Goal: Transaction & Acquisition: Book appointment/travel/reservation

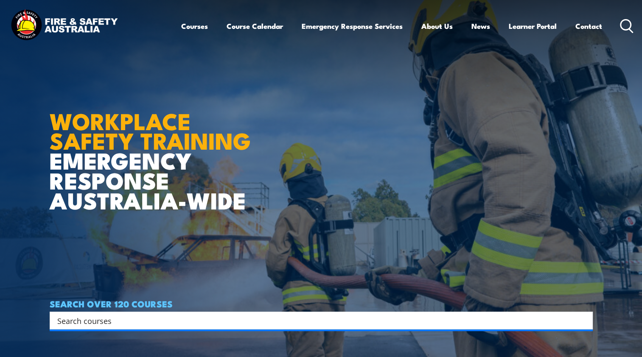
click at [194, 316] on input "Search input" at bounding box center [315, 320] width 517 height 13
type input "health"
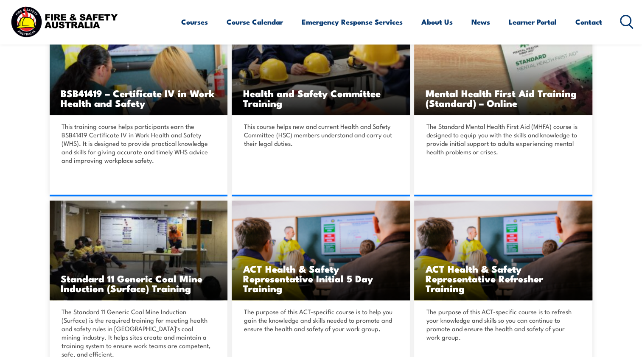
scroll to position [637, 0]
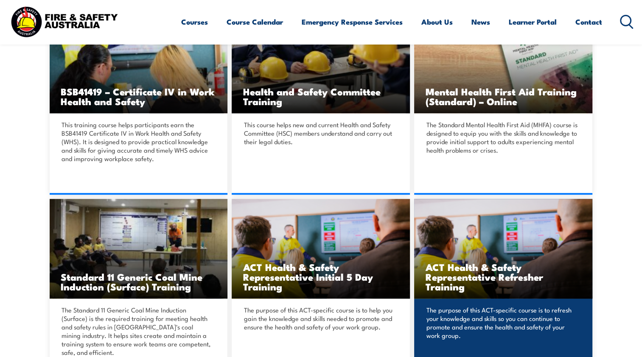
click at [565, 292] on img at bounding box center [503, 249] width 178 height 100
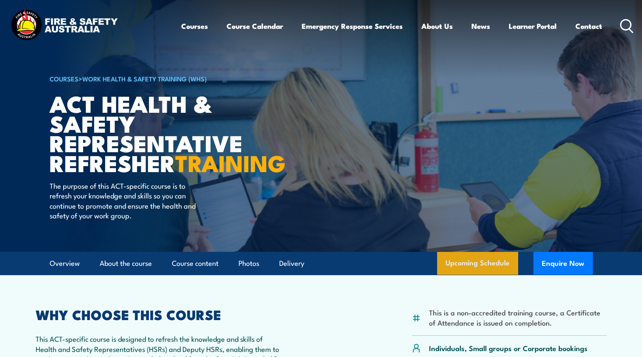
click at [463, 275] on link "Upcoming Schedule" at bounding box center [477, 263] width 81 height 23
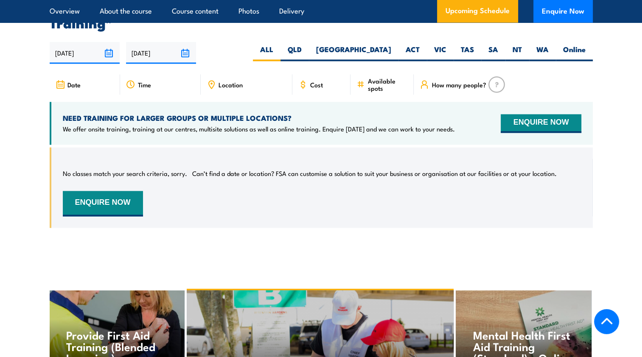
scroll to position [1345, 0]
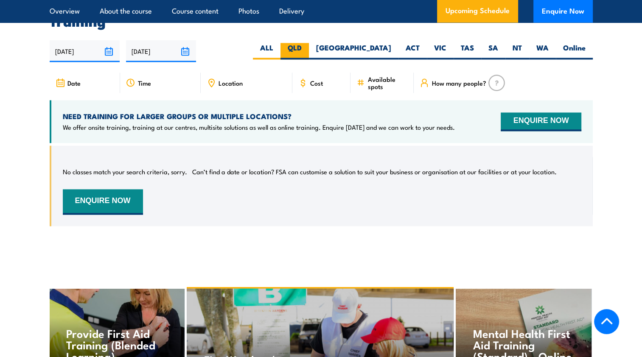
click at [309, 50] on label "QLD" at bounding box center [295, 51] width 28 height 17
click at [307, 48] on input "QLD" at bounding box center [305, 46] width 6 height 6
radio input "true"
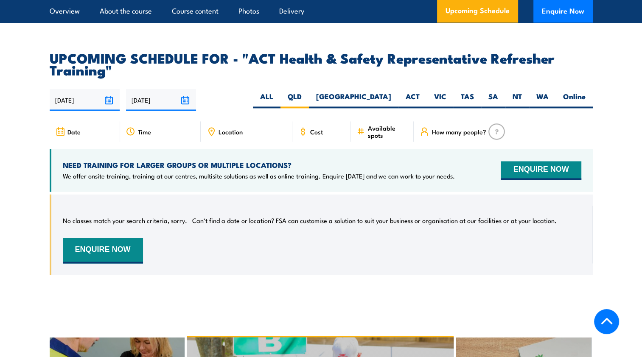
scroll to position [1260, 0]
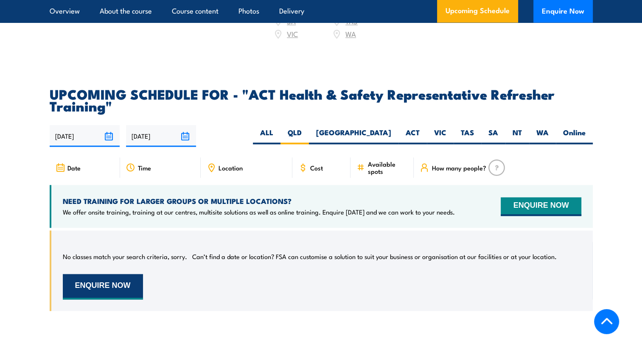
click at [120, 282] on button "ENQUIRE NOW" at bounding box center [103, 286] width 80 height 25
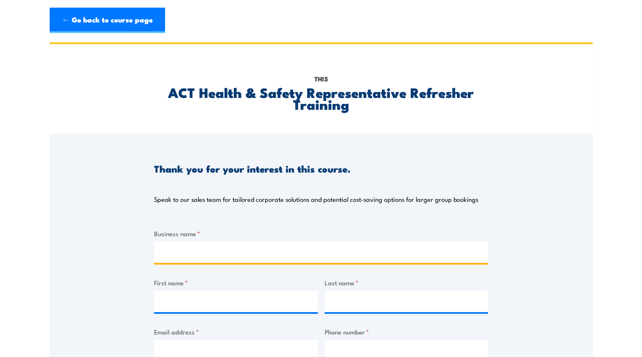
click at [251, 249] on input "Business name *" at bounding box center [321, 252] width 334 height 21
type input "Queensland Rail"
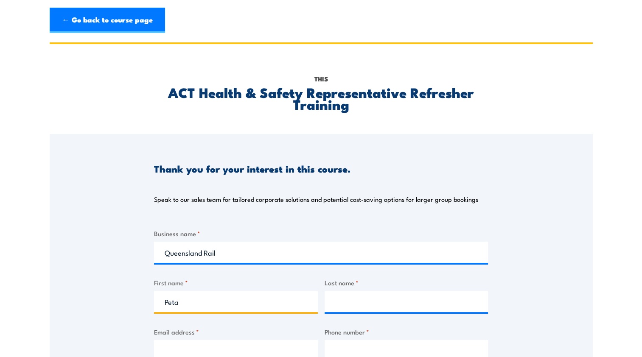
type input "Peta"
type input "Wilson"
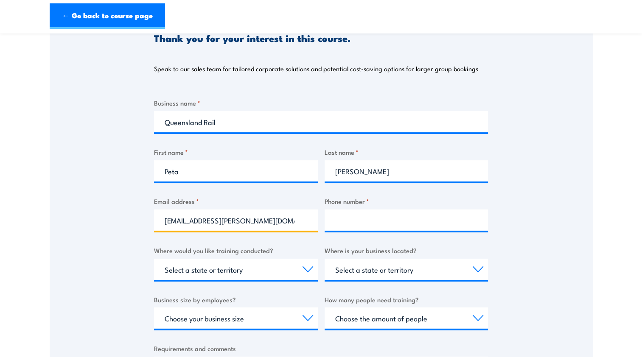
scroll to position [131, 0]
type input "peta.wilson@qr.com.au"
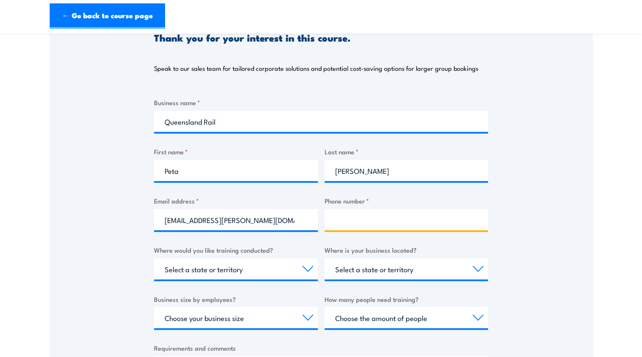
click at [345, 215] on input "Phone number *" at bounding box center [407, 219] width 164 height 21
type input "0407536036"
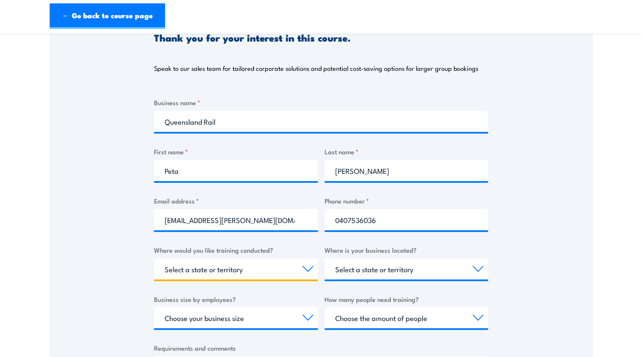
click at [312, 267] on select "Select a state or territory Nationally - multiple locations QLD NSW VIC SA ACT …" at bounding box center [236, 268] width 164 height 21
select select "QLD"
click at [154, 258] on select "Select a state or territory Nationally - multiple locations QLD NSW VIC SA ACT …" at bounding box center [236, 268] width 164 height 21
click at [478, 271] on select "Select a state or territory QLD NSW VIC SA ACT WA TAS NT" at bounding box center [407, 268] width 164 height 21
select select "QLD"
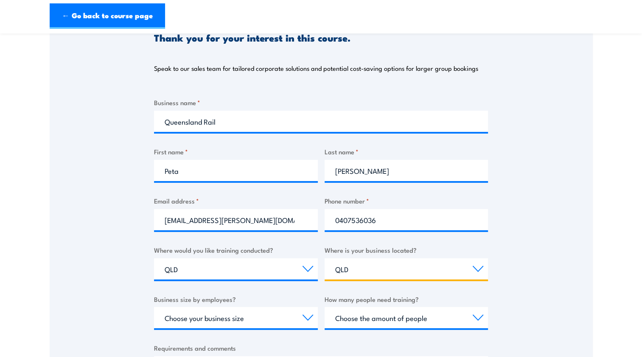
click at [325, 258] on select "Select a state or territory QLD NSW VIC SA ACT WA TAS NT" at bounding box center [407, 268] width 164 height 21
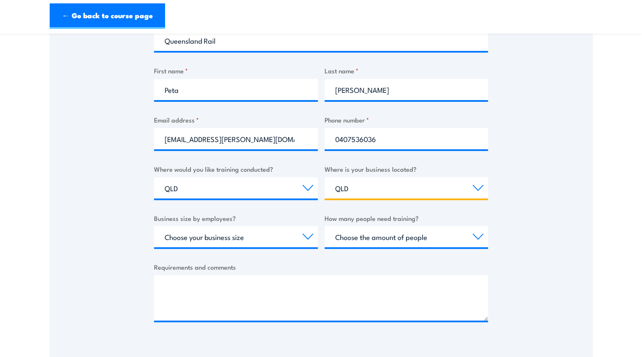
scroll to position [216, 0]
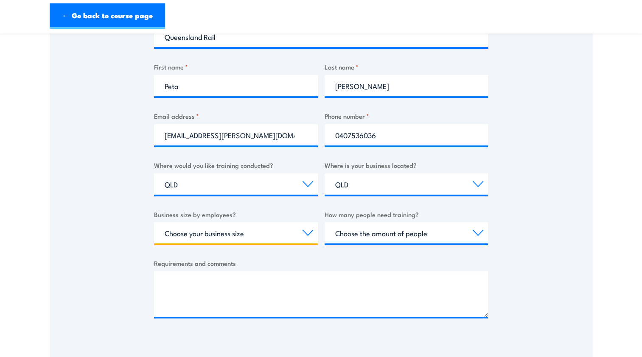
click at [309, 234] on select "Choose your business size 1 to 19 20 to 199 200+" at bounding box center [236, 232] width 164 height 21
click at [154, 222] on select "Choose your business size 1 to 19 20 to 199 200+" at bounding box center [236, 232] width 164 height 21
click at [307, 237] on select "Choose your business size 1 to 19 20 to 199 200+" at bounding box center [236, 232] width 164 height 21
select select "20 to 199"
click at [154, 222] on select "Choose your business size 1 to 19 20 to 199 200+" at bounding box center [236, 232] width 164 height 21
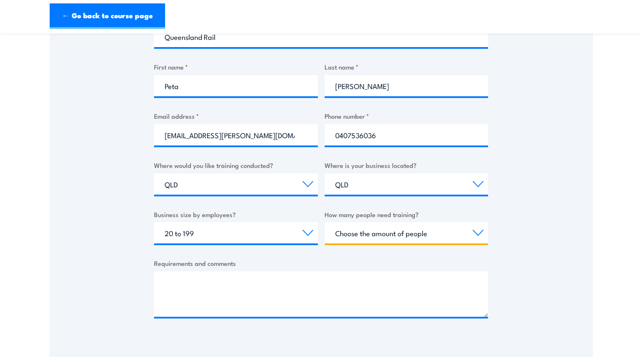
click at [399, 229] on select "Choose the amount of people 1 to 4 5 to 19 20+" at bounding box center [407, 232] width 164 height 21
select select "1 to 4"
click at [325, 222] on select "Choose the amount of people 1 to 4 5 to 19 20+" at bounding box center [407, 232] width 164 height 21
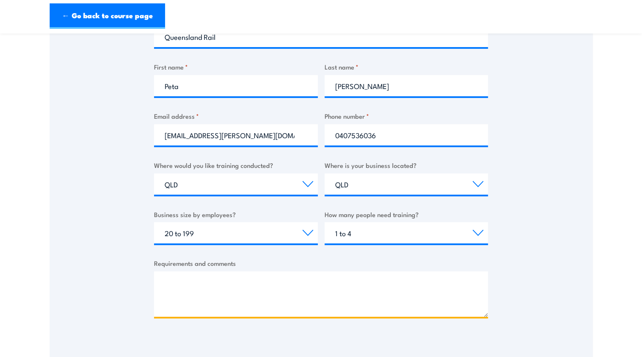
click at [320, 281] on textarea "Requirements and comments" at bounding box center [321, 294] width 334 height 45
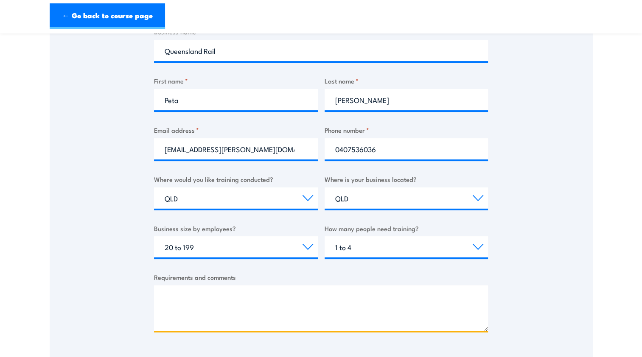
scroll to position [258, 0]
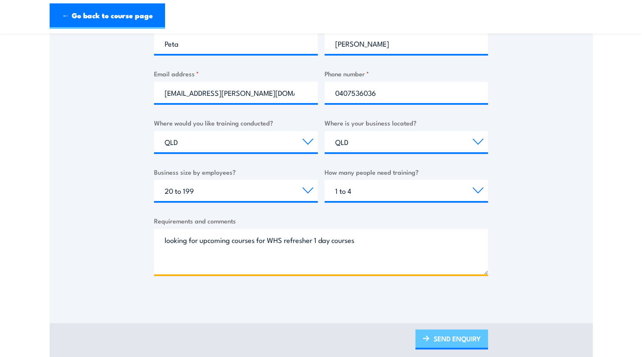
type textarea "looking for upcoming courses for WHS refresher 1 day courses"
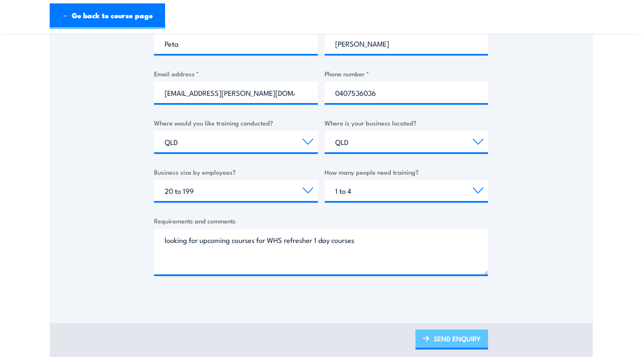
click at [455, 335] on link "SEND ENQUIRY" at bounding box center [452, 340] width 73 height 20
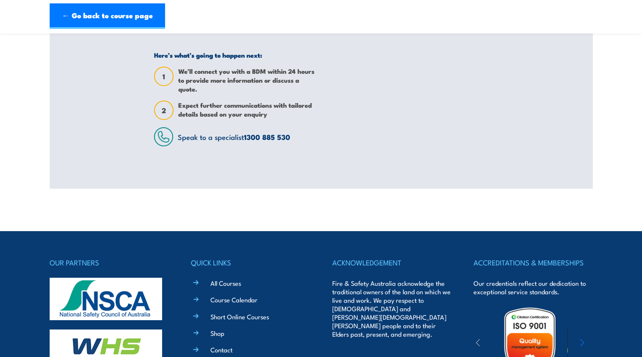
scroll to position [0, 0]
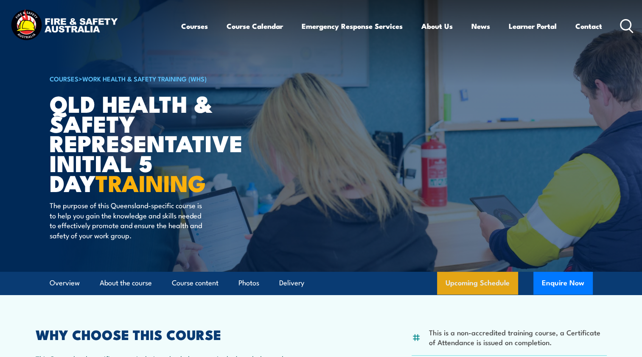
click at [490, 292] on link "Upcoming Schedule" at bounding box center [477, 283] width 81 height 23
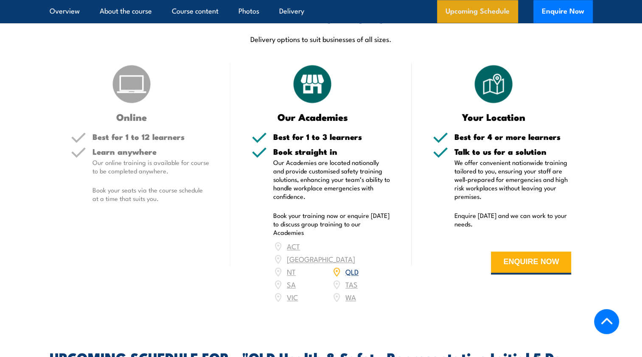
scroll to position [1511, 0]
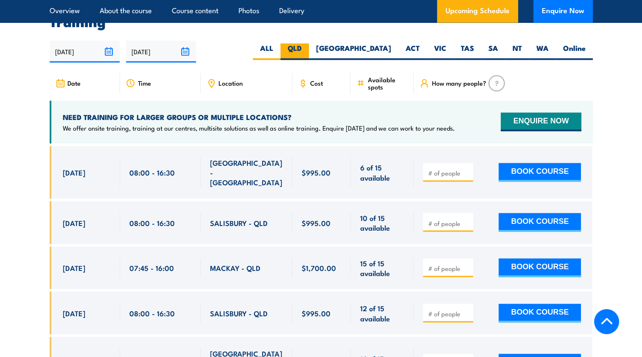
click at [309, 48] on label "QLD" at bounding box center [295, 51] width 28 height 17
click at [307, 48] on input "QLD" at bounding box center [305, 46] width 6 height 6
radio input "true"
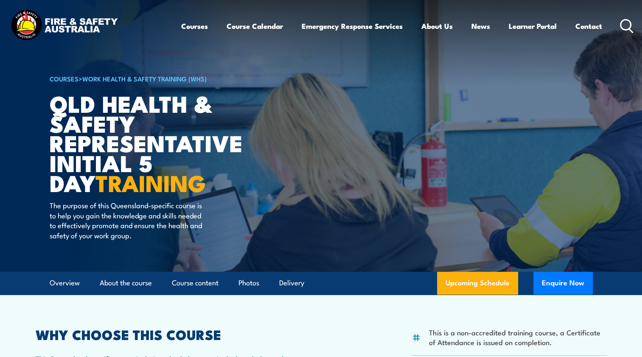
click at [623, 24] on icon at bounding box center [627, 26] width 14 height 14
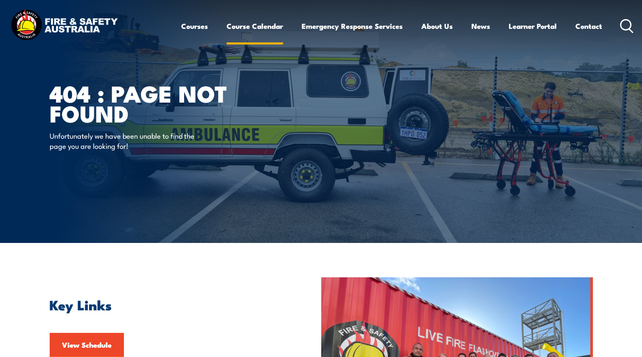
click at [258, 24] on link "Course Calendar" at bounding box center [255, 26] width 56 height 22
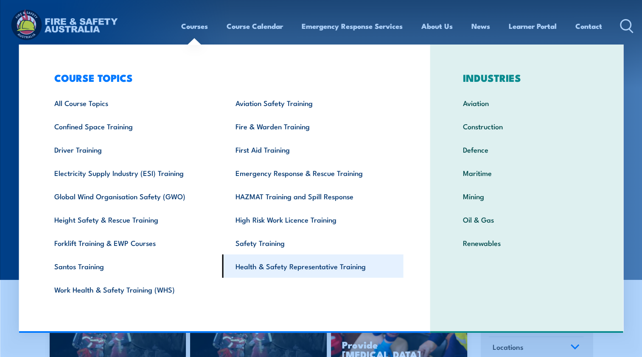
click at [295, 266] on link "Health & Safety Representative Training" at bounding box center [312, 266] width 181 height 23
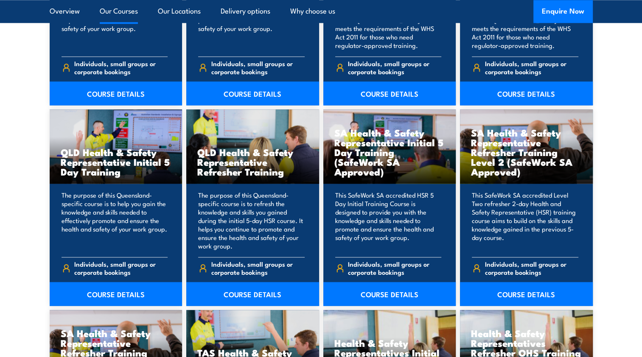
scroll to position [1019, 0]
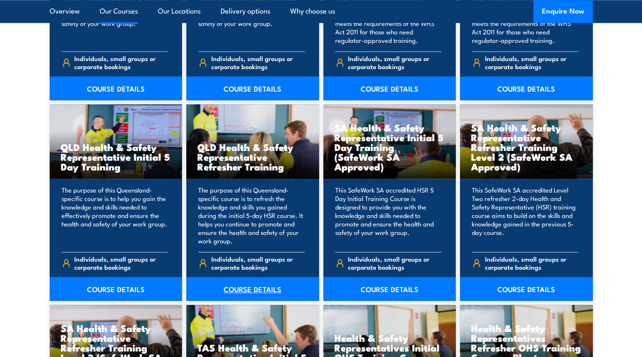
click at [248, 284] on link "COURSE DETAILS" at bounding box center [252, 289] width 133 height 24
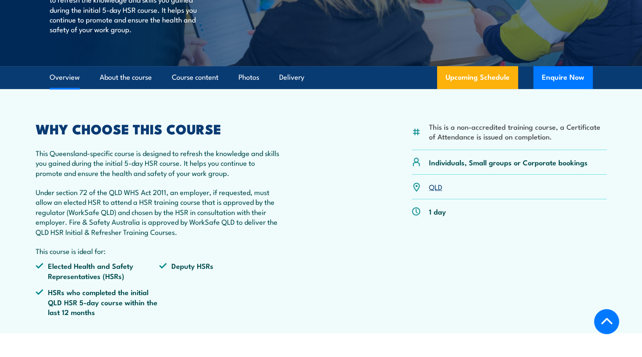
scroll to position [85, 0]
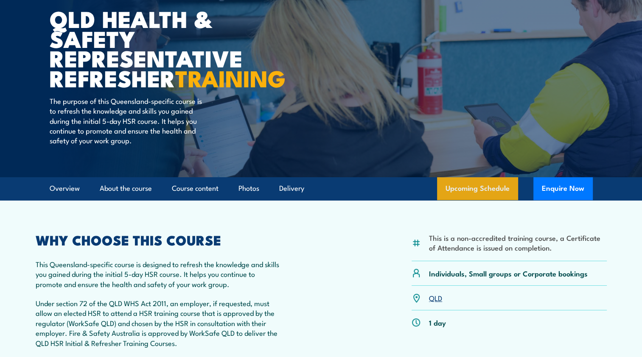
click at [472, 200] on link "Upcoming Schedule" at bounding box center [477, 188] width 81 height 23
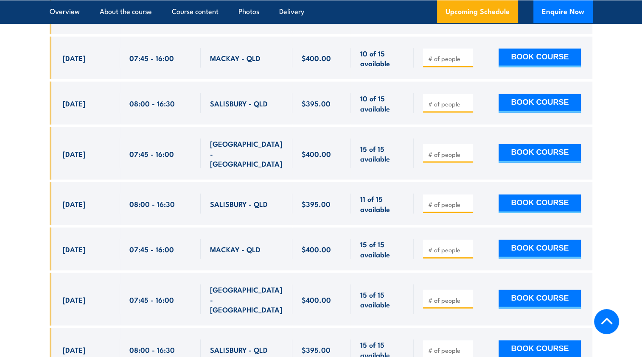
scroll to position [1785, 0]
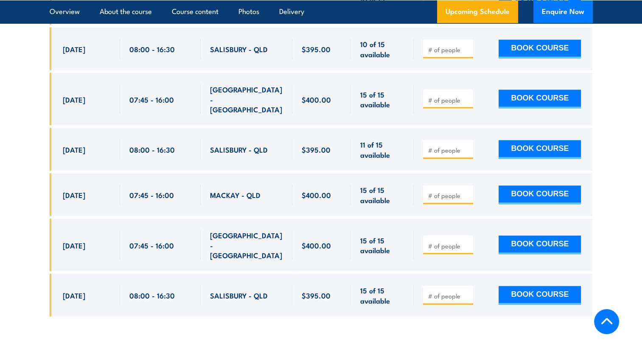
click at [452, 146] on input "number" at bounding box center [449, 150] width 42 height 8
type input "1"
click at [468, 146] on input "1" at bounding box center [449, 150] width 42 height 8
click at [526, 140] on button "BOOK COURSE" at bounding box center [540, 149] width 82 height 19
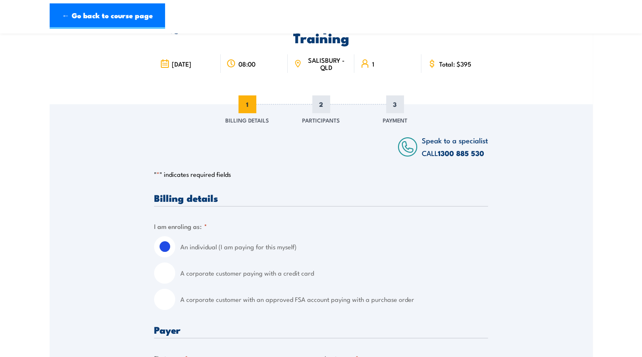
scroll to position [127, 0]
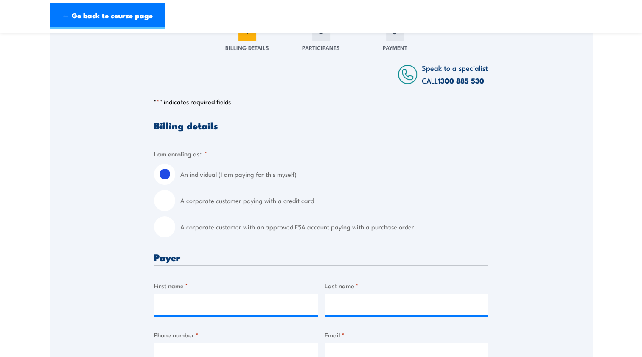
click at [160, 207] on input "A corporate customer paying with a credit card" at bounding box center [164, 200] width 21 height 21
radio input "true"
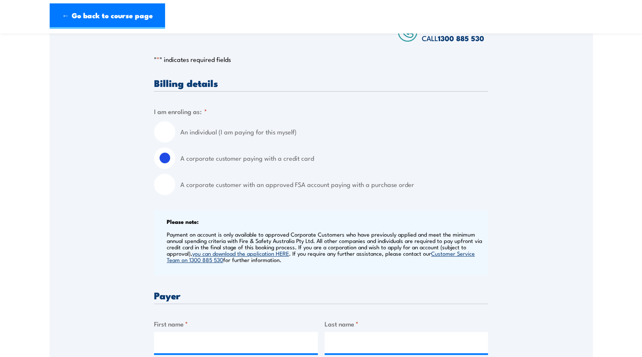
scroll to position [255, 0]
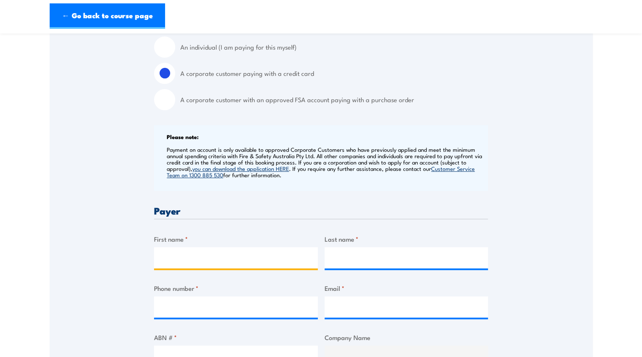
click at [237, 256] on input "First name *" at bounding box center [236, 257] width 164 height 21
type input "Peta"
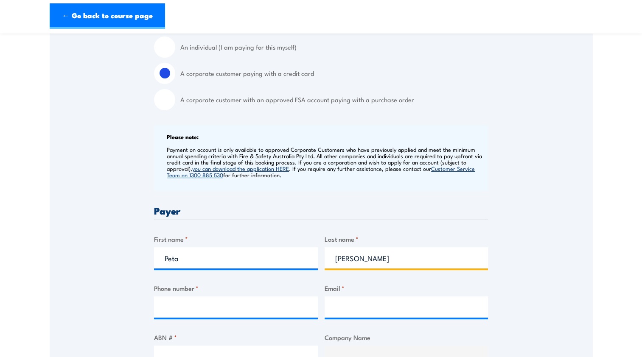
type input "Wilson"
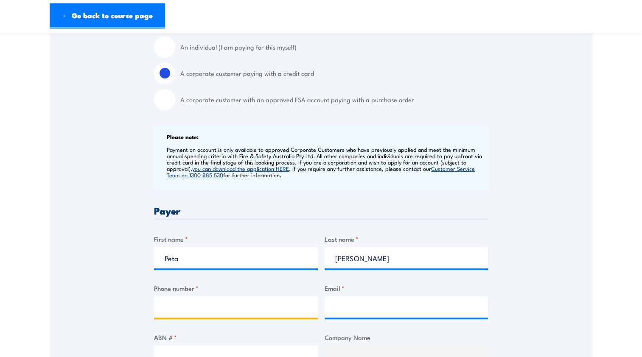
type input "0"
type input "0730721387"
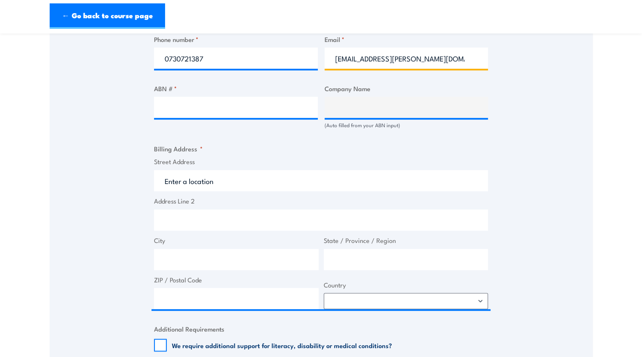
scroll to position [509, 0]
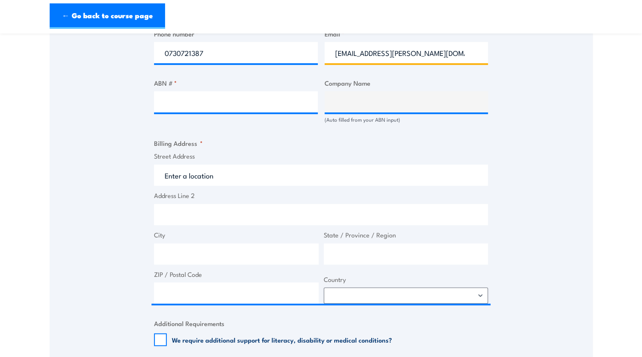
type input "peta.wilson@qr.com.au"
click at [190, 103] on input "ABN # *" at bounding box center [236, 101] width 164 height 21
click at [211, 106] on input "ABN # *" at bounding box center [236, 101] width 164 height 21
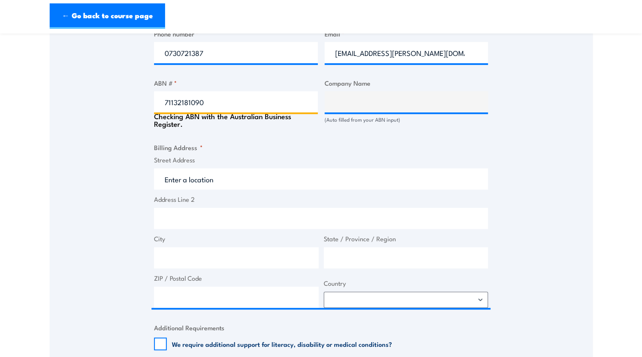
type input "71132181090"
type input "QUEENSLAND RAIL LIMITED"
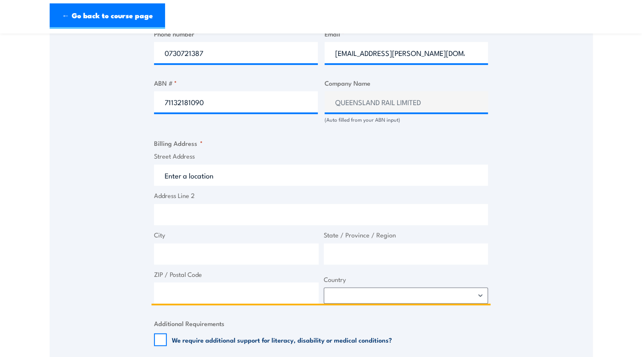
click at [222, 174] on input "Street Address" at bounding box center [321, 175] width 334 height 21
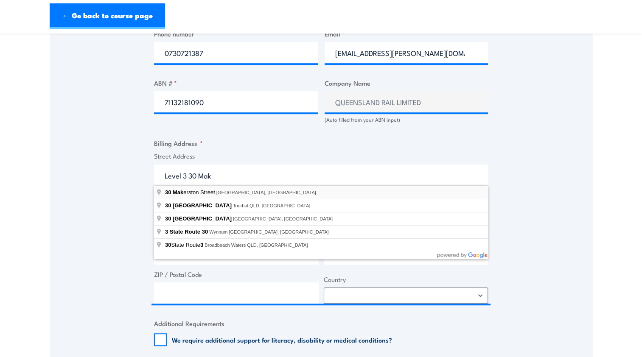
type input "30 Makerston Street, Brisbane City QLD, Australia"
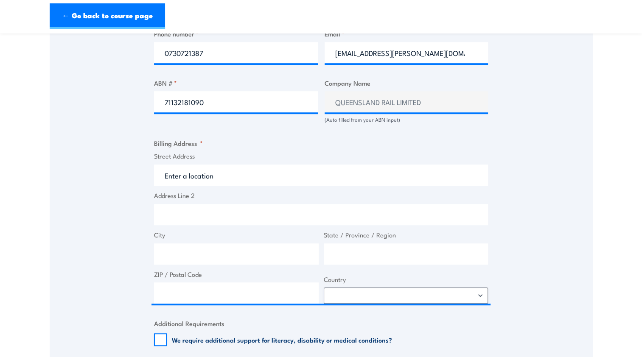
type input "30 Makerston St"
type input "Brisbane City"
type input "[GEOGRAPHIC_DATA]"
type input "4000"
select select "Australia"
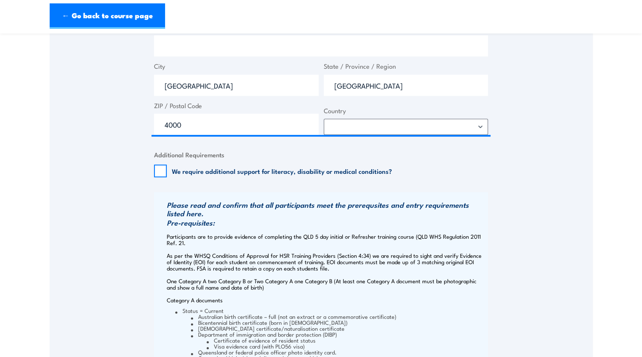
scroll to position [679, 0]
click at [154, 169] on input "We require additional support for literacy, disability or medical conditions?" at bounding box center [160, 170] width 13 height 13
checkbox input "false"
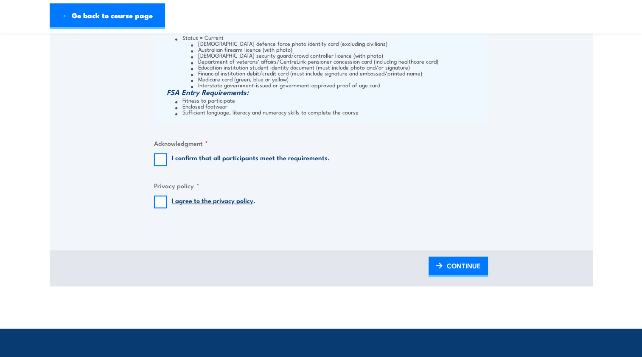
scroll to position [1103, 0]
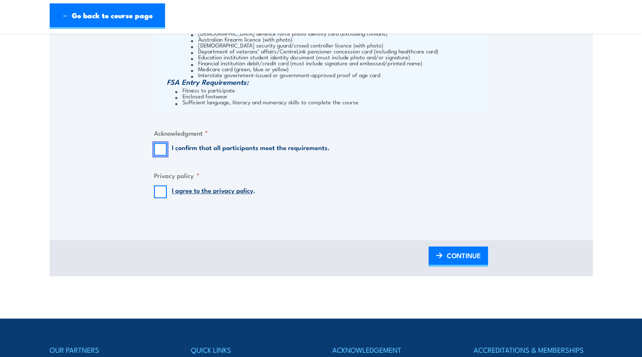
click at [160, 152] on input "I confirm that all participants meet the requirements." at bounding box center [160, 149] width 13 height 13
checkbox input "true"
click at [159, 194] on input "I agree to the privacy policy ." at bounding box center [160, 191] width 13 height 13
checkbox input "true"
click at [458, 258] on span "CONTINUE" at bounding box center [464, 255] width 34 height 22
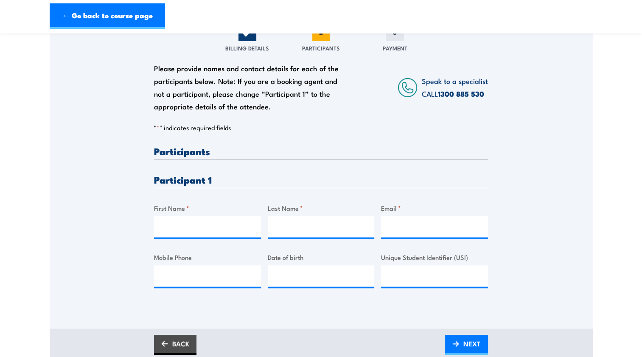
scroll to position [127, 0]
click at [185, 216] on input "First Name *" at bounding box center [207, 226] width 107 height 21
type input "Irene"
type input "Yung"
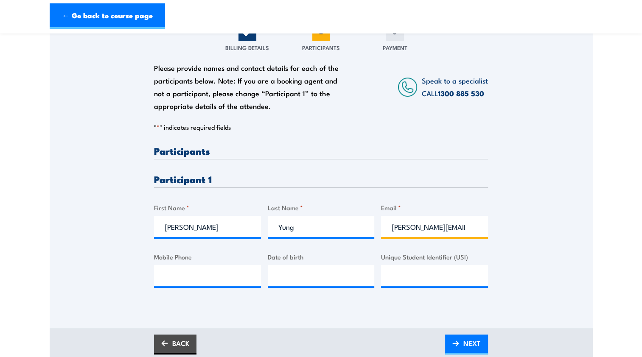
type input "irene.yung@qr.com.au"
click at [175, 272] on input "Mobile Phone" at bounding box center [207, 275] width 107 height 21
click at [216, 278] on input "Mobile Phone" at bounding box center [207, 275] width 107 height 21
paste input "0401 184 738"
type input "0401 184 738"
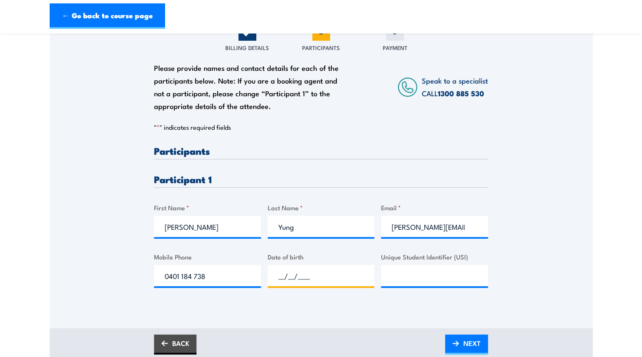
click at [297, 272] on input "__/__/____" at bounding box center [321, 275] width 107 height 21
click at [278, 278] on input "__/__/____" at bounding box center [321, 275] width 107 height 21
type input "07/07/1975"
drag, startPoint x: 213, startPoint y: 278, endPoint x: 118, endPoint y: 277, distance: 95.5
click at [118, 278] on div "Please provide names and contact details for each of the participants below. No…" at bounding box center [321, 168] width 543 height 273
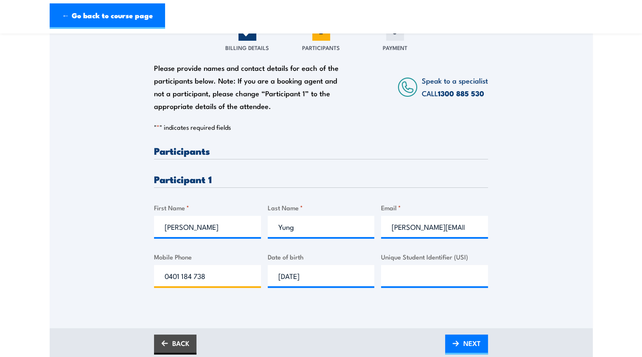
paste input "0457-638-185"
click at [420, 270] on input "Unique Student Identifier (USI)" at bounding box center [434, 275] width 107 height 21
click at [201, 278] on input "0457-638-185" at bounding box center [207, 275] width 107 height 21
click at [183, 277] on input "0457-638185" at bounding box center [207, 275] width 107 height 21
type input "0457638185"
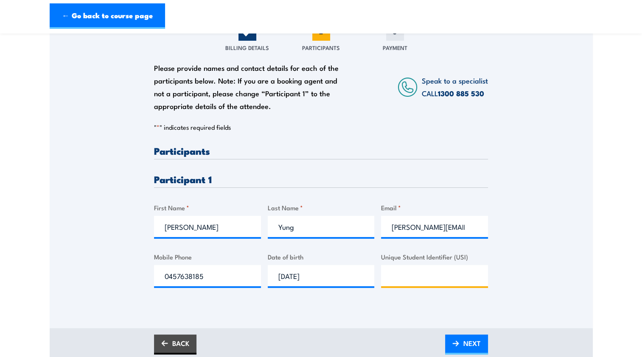
click at [392, 278] on input "Unique Student Identifier (USI)" at bounding box center [434, 275] width 107 height 21
click at [446, 273] on input "Unique Student Identifier (USI)" at bounding box center [434, 275] width 107 height 21
paste input "VG4TGBWCMH"
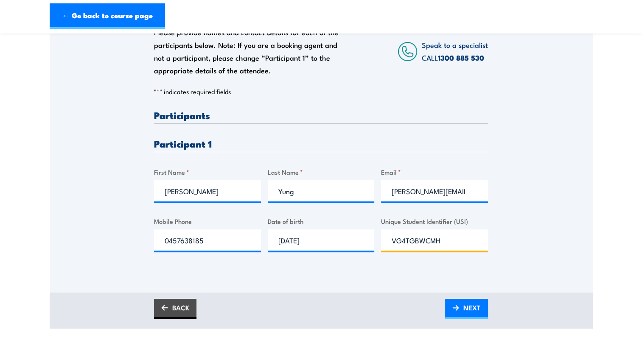
scroll to position [212, 0]
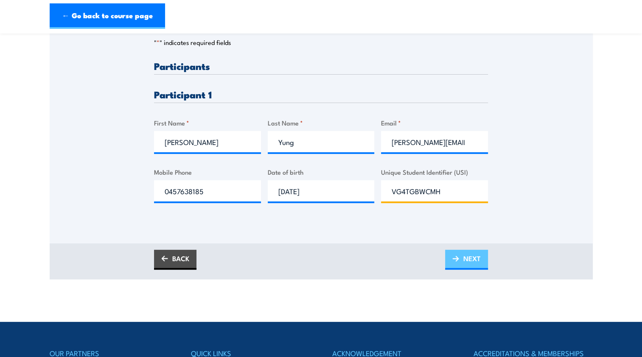
type input "VG4TGBWCMH"
click at [457, 259] on img at bounding box center [455, 259] width 7 height 6
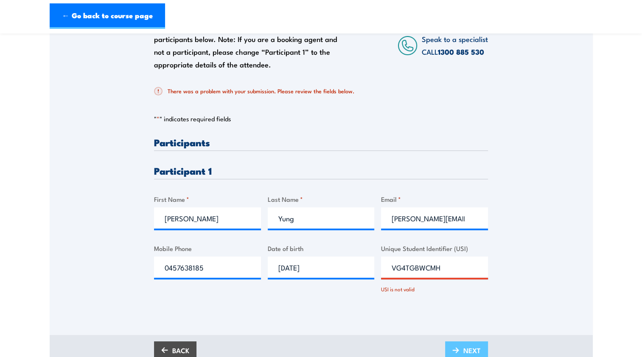
scroll to position [170, 0]
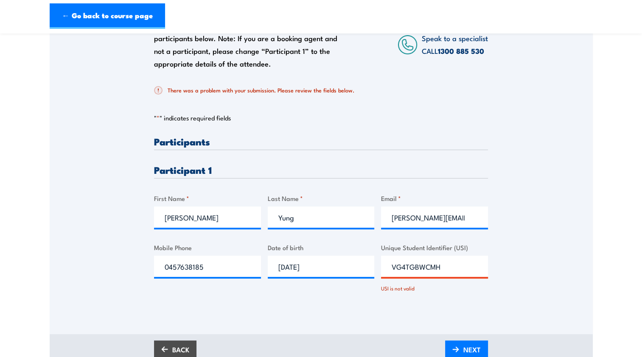
drag, startPoint x: 392, startPoint y: 267, endPoint x: 406, endPoint y: 265, distance: 13.7
click at [392, 267] on input "VG4TGBWCMH" at bounding box center [434, 266] width 107 height 21
type input "VG4TGBWCMH"
click at [475, 351] on span "NEXT" at bounding box center [471, 350] width 17 height 22
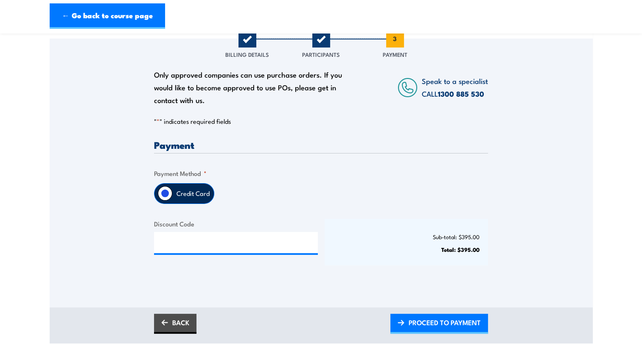
scroll to position [127, 0]
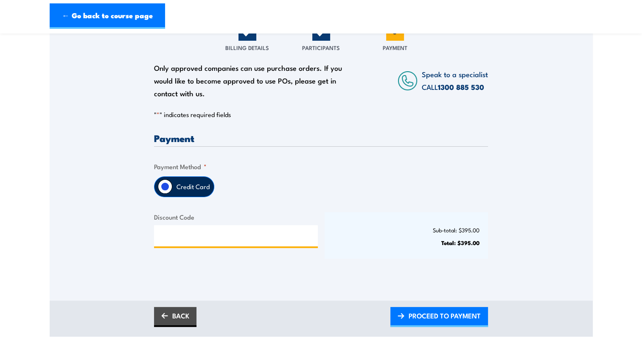
click at [183, 237] on input "Discount Code" at bounding box center [236, 235] width 164 height 21
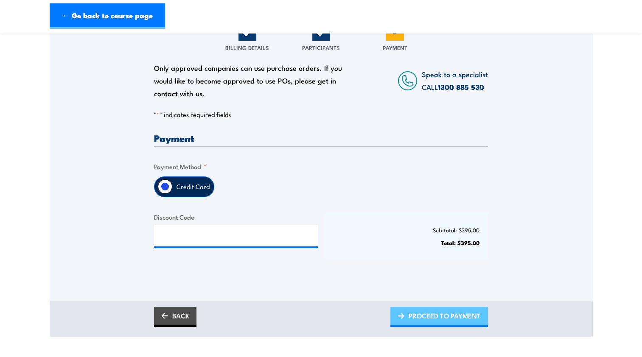
click at [440, 317] on span "PROCEED TO PAYMENT" at bounding box center [445, 316] width 72 height 22
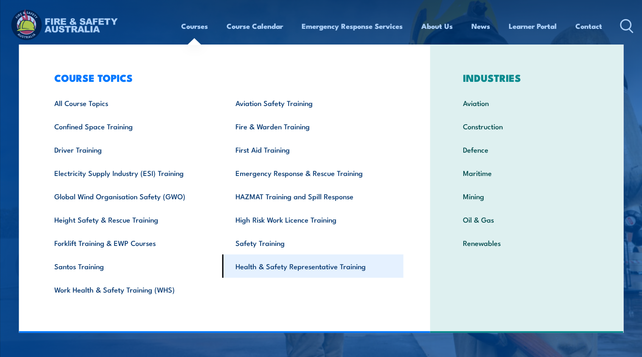
click at [261, 267] on link "Health & Safety Representative Training" at bounding box center [312, 266] width 181 height 23
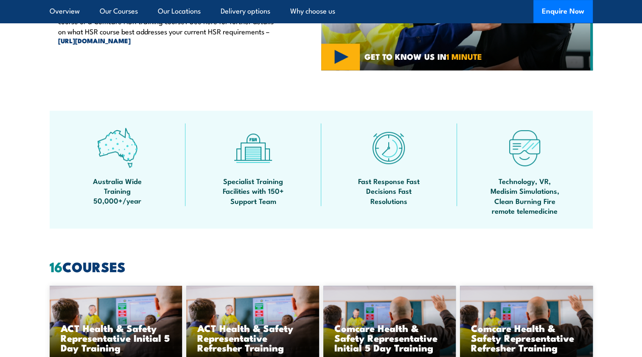
scroll to position [467, 0]
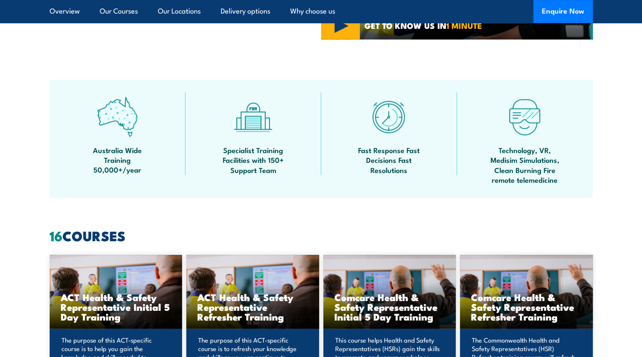
click at [118, 130] on img at bounding box center [117, 117] width 40 height 40
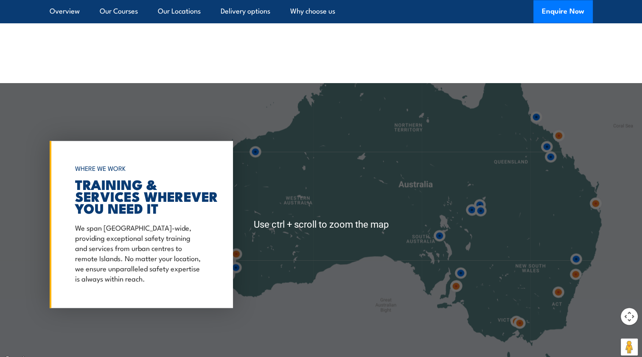
scroll to position [1485, 0]
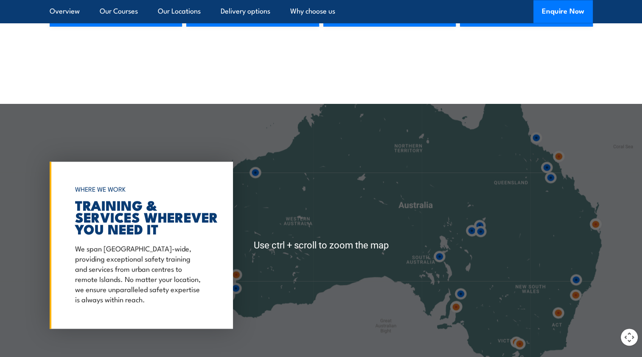
click at [595, 225] on img at bounding box center [595, 224] width 22 height 22
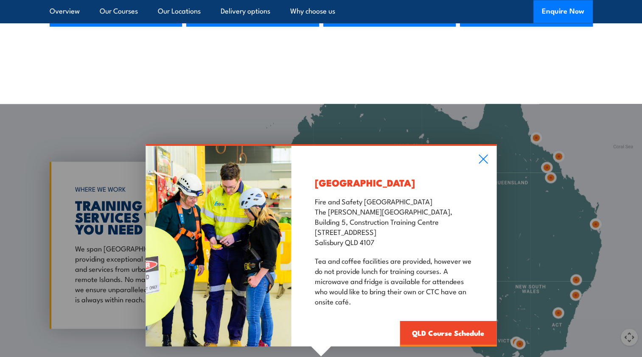
drag, startPoint x: 383, startPoint y: 243, endPoint x: 312, endPoint y: 203, distance: 81.2
click at [312, 203] on div "Salisbury Fire and Safety Australia The Bob Marshman Building, Building 5, Cons…" at bounding box center [394, 246] width 205 height 201
copy p "Fire and Safety Australia The Bob Marshman Building, Building 5, Construction T…"
click at [492, 160] on div "Salisbury Fire and Safety Australia The Bob Marshman Building, Building 5, Cons…" at bounding box center [394, 246] width 205 height 201
click at [484, 162] on icon at bounding box center [483, 158] width 10 height 9
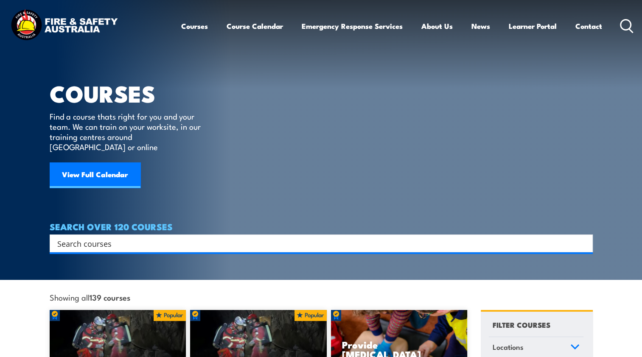
click at [141, 237] on input "Search input" at bounding box center [315, 243] width 517 height 13
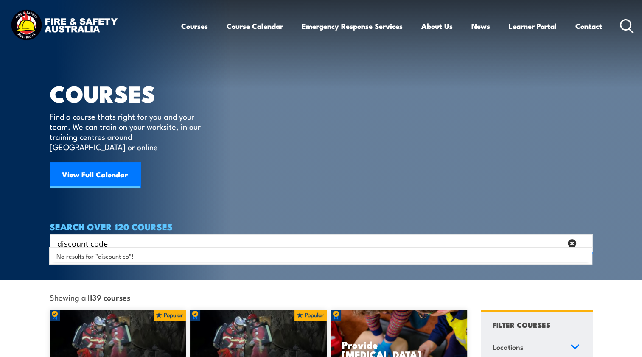
type input "discount code"
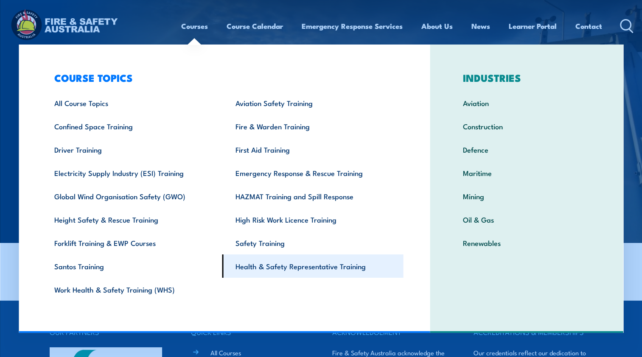
click at [280, 267] on link "Health & Safety Representative Training" at bounding box center [312, 266] width 181 height 23
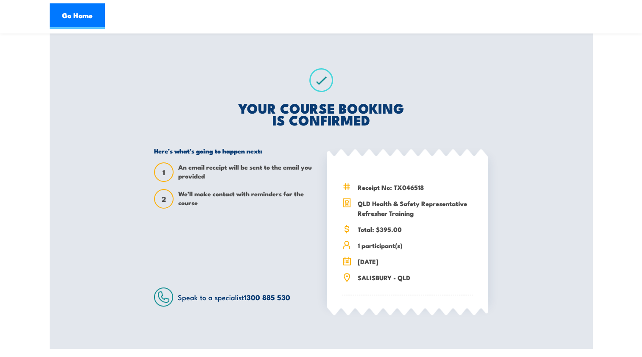
scroll to position [127, 0]
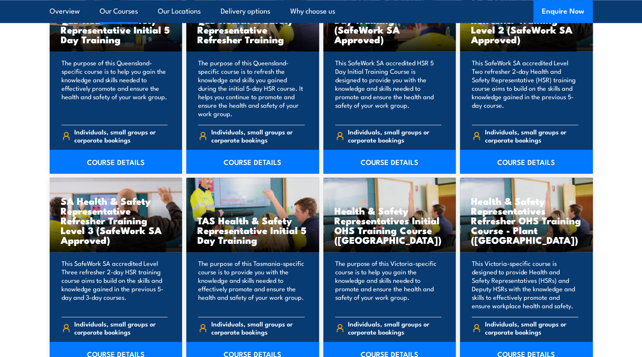
scroll to position [1061, 0]
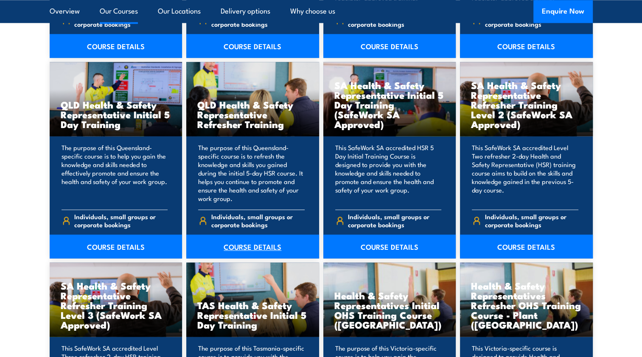
click at [246, 248] on link "COURSE DETAILS" at bounding box center [252, 247] width 133 height 24
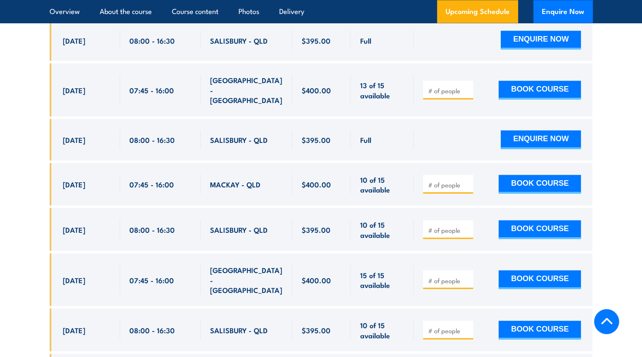
scroll to position [1698, 0]
